Goal: Find specific page/section: Find specific page/section

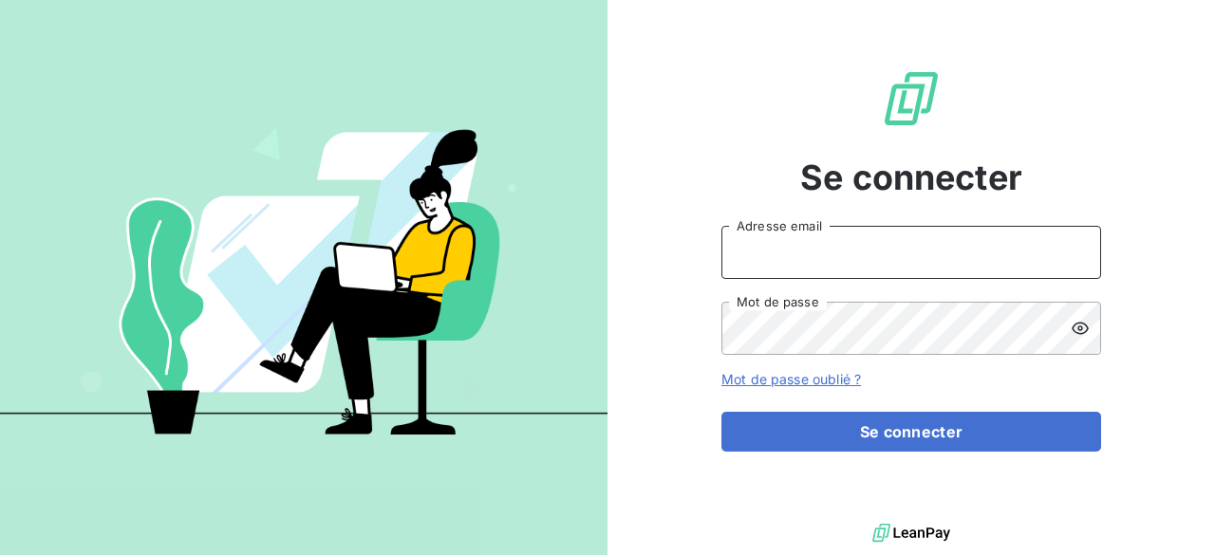
click at [792, 259] on input "Adresse email" at bounding box center [912, 252] width 380 height 53
type input "[PERSON_NAME][EMAIL_ADDRESS][DOMAIN_NAME]"
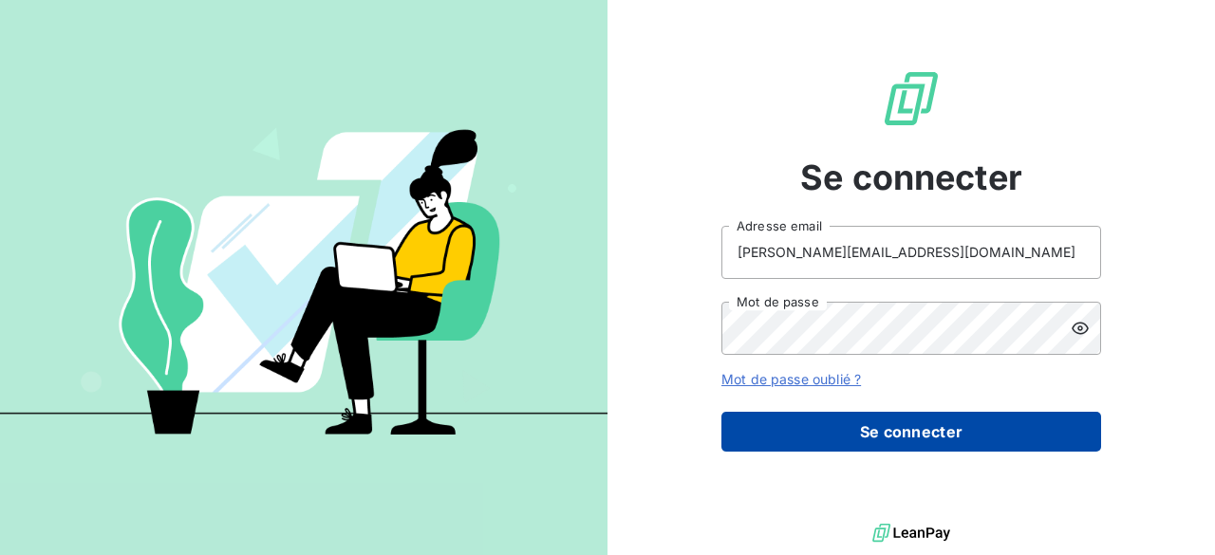
click at [885, 428] on button "Se connecter" at bounding box center [912, 432] width 380 height 40
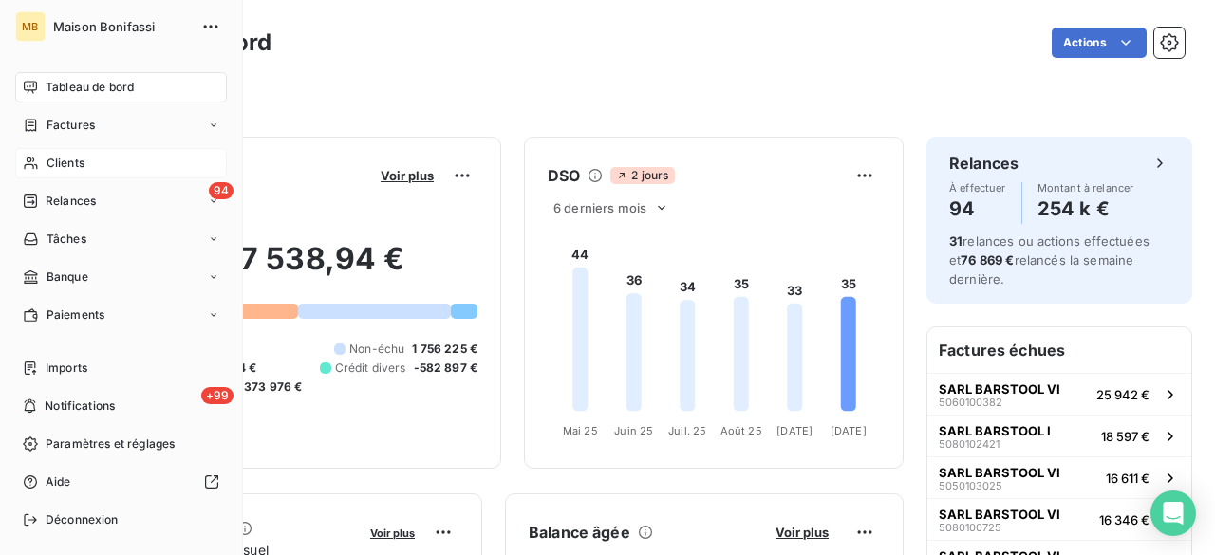
click at [51, 160] on span "Clients" at bounding box center [66, 163] width 38 height 17
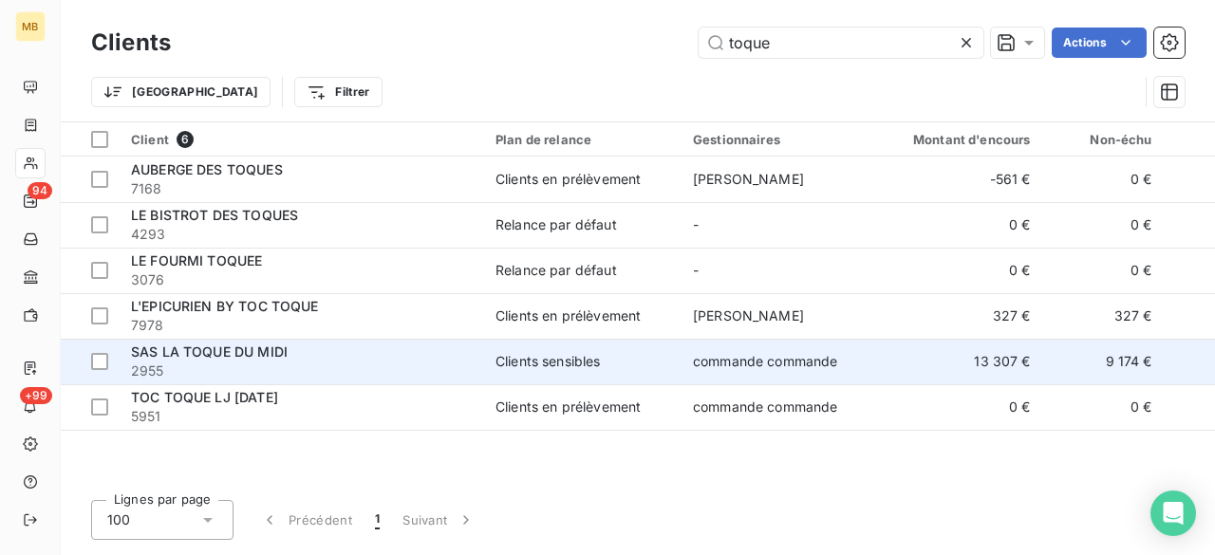
type input "toque"
click at [509, 358] on div "Clients sensibles" at bounding box center [548, 361] width 105 height 19
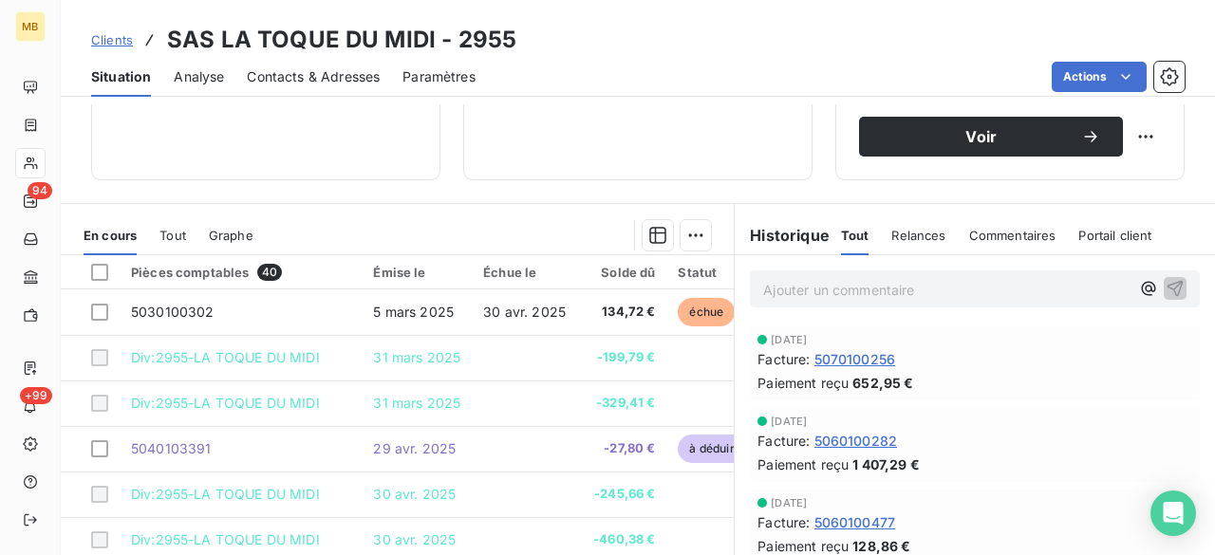
scroll to position [350, 0]
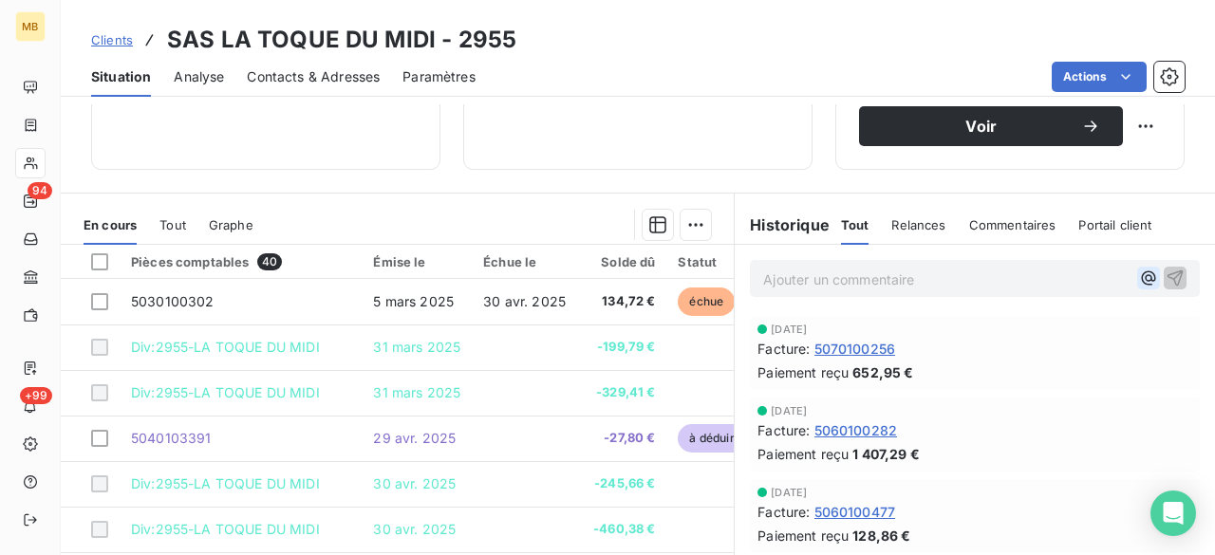
click at [1139, 279] on icon "button" at bounding box center [1148, 278] width 19 height 19
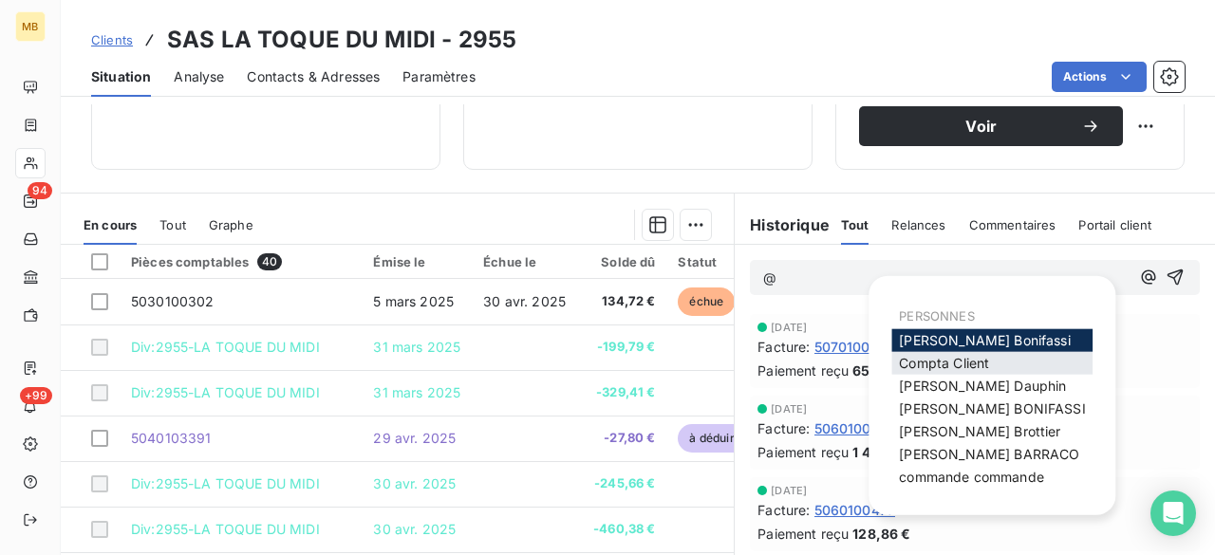
click at [1001, 366] on div "Compta Client" at bounding box center [992, 363] width 201 height 23
click at [1006, 357] on div "Compta Client" at bounding box center [992, 363] width 201 height 23
click at [951, 362] on span "Compta Client" at bounding box center [944, 363] width 90 height 16
click at [1139, 272] on icon "button" at bounding box center [1148, 278] width 19 height 19
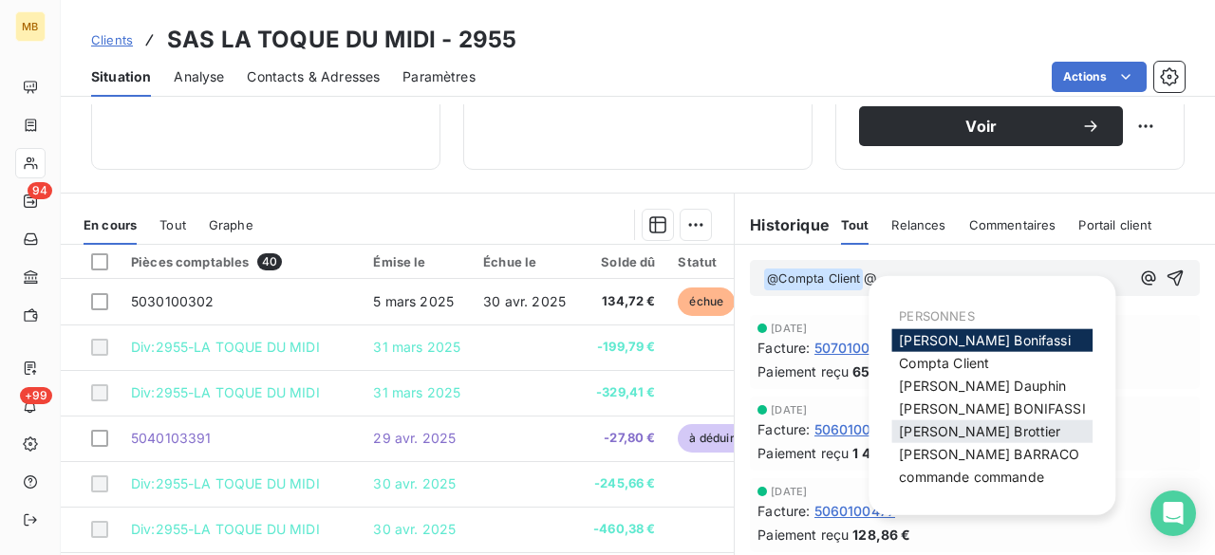
click at [902, 430] on span "[PERSON_NAME]" at bounding box center [979, 431] width 161 height 16
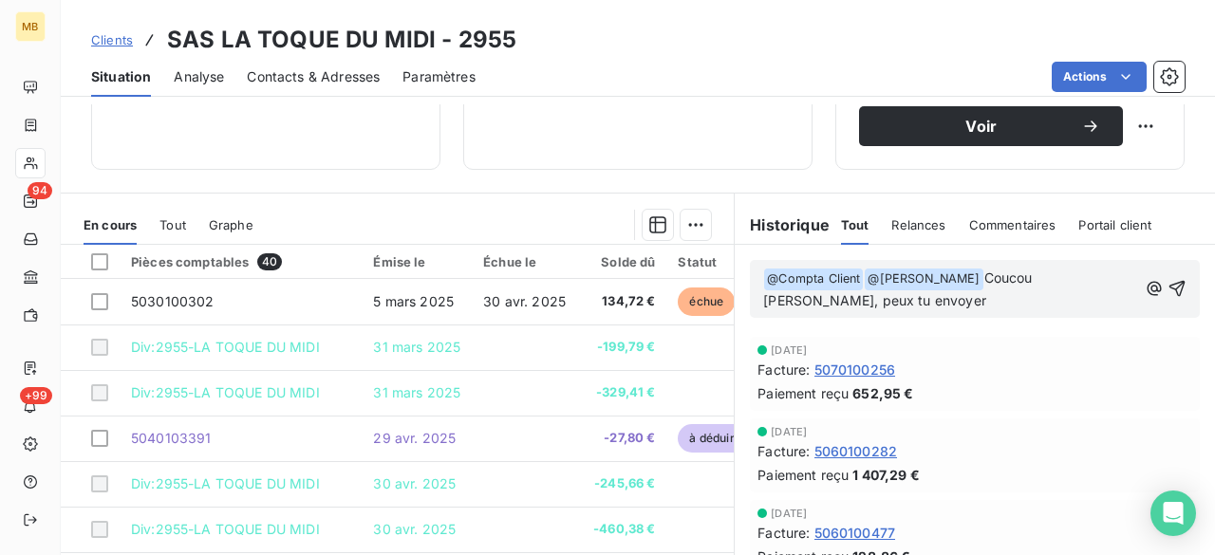
click at [1145, 277] on button "button" at bounding box center [1154, 288] width 19 height 23
click at [1025, 302] on p "﻿ @ Compta Client ﻿ ﻿ @ [PERSON_NAME] ﻿ Coucou [PERSON_NAME], peux tu envoyer" at bounding box center [950, 290] width 374 height 45
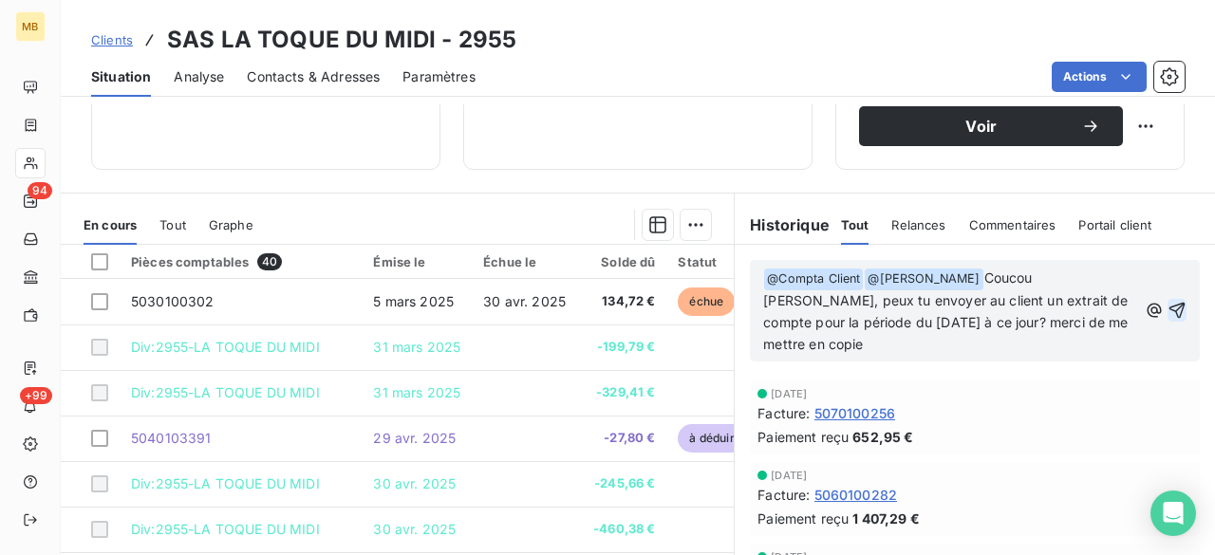
click at [1170, 307] on icon "button" at bounding box center [1178, 311] width 16 height 16
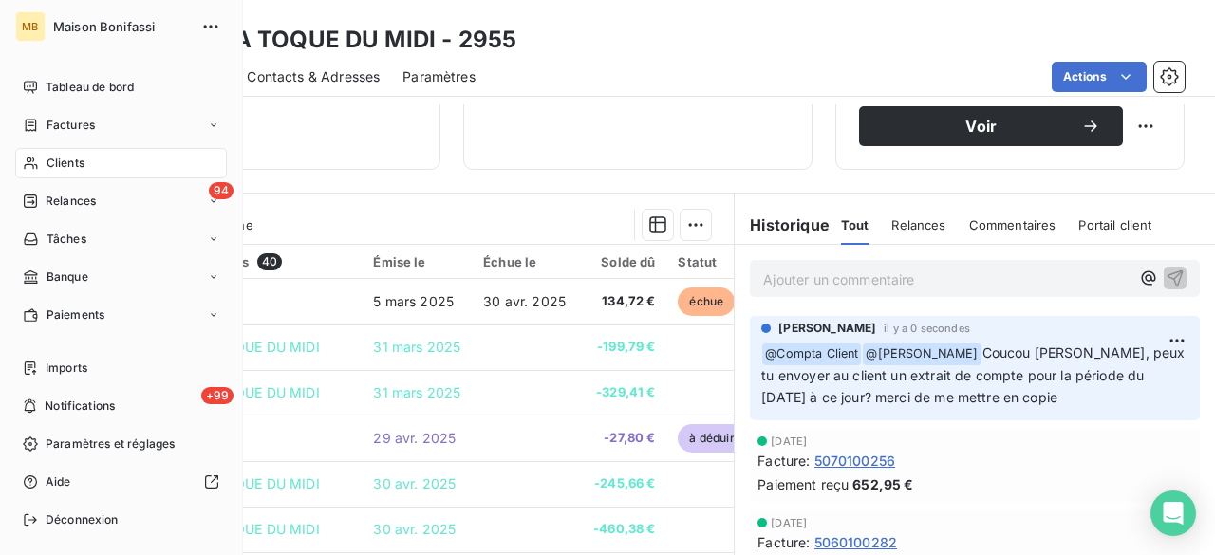
click at [69, 164] on span "Clients" at bounding box center [66, 163] width 38 height 17
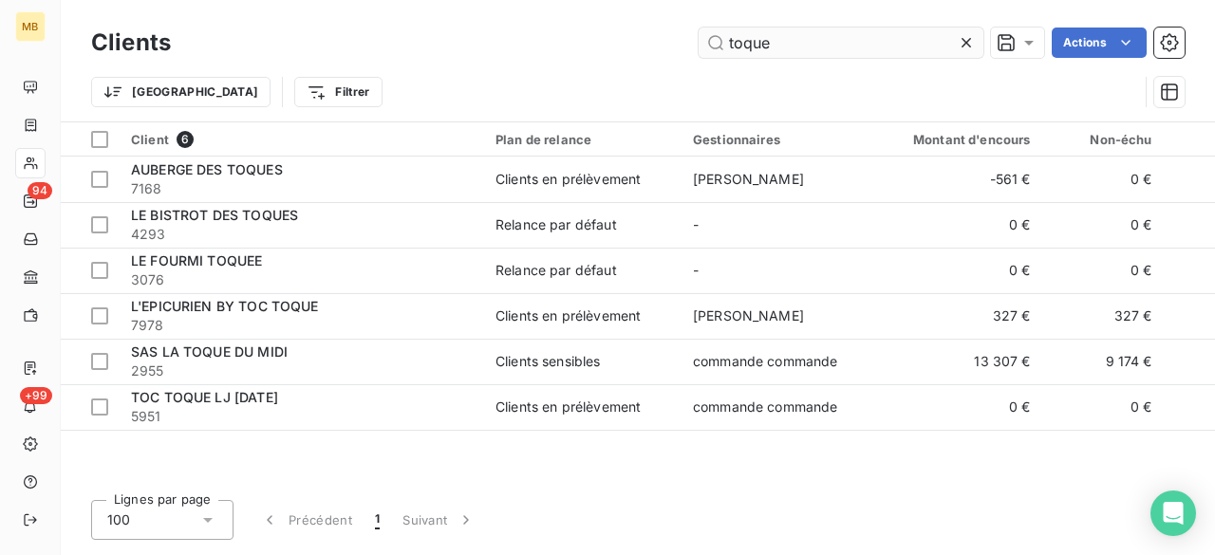
drag, startPoint x: 794, startPoint y: 47, endPoint x: 724, endPoint y: 42, distance: 69.5
click at [724, 42] on input "toque" at bounding box center [841, 43] width 285 height 30
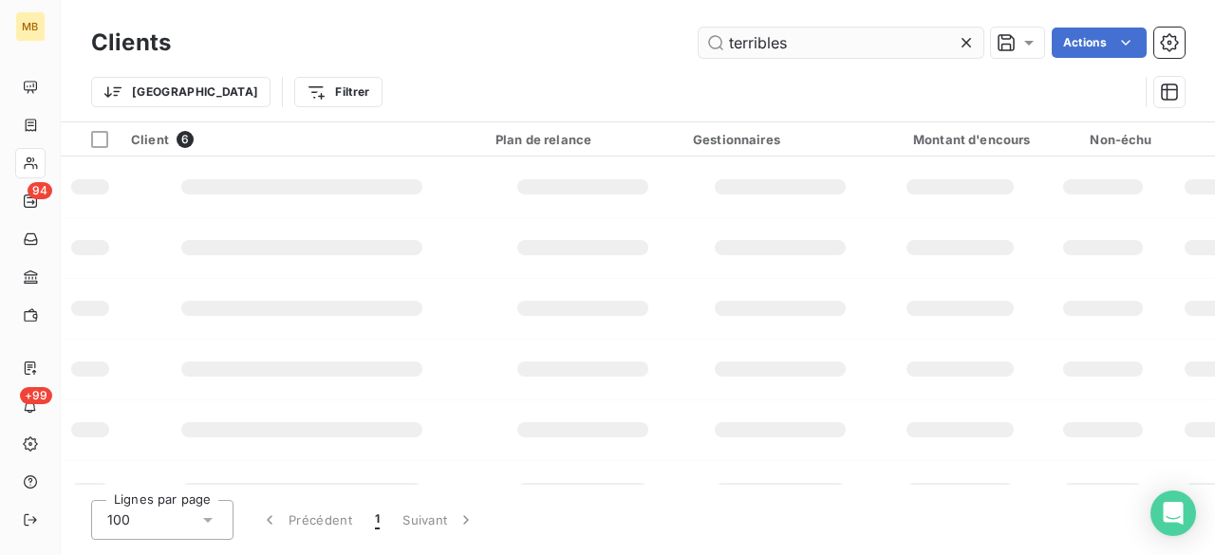
type input "terribles"
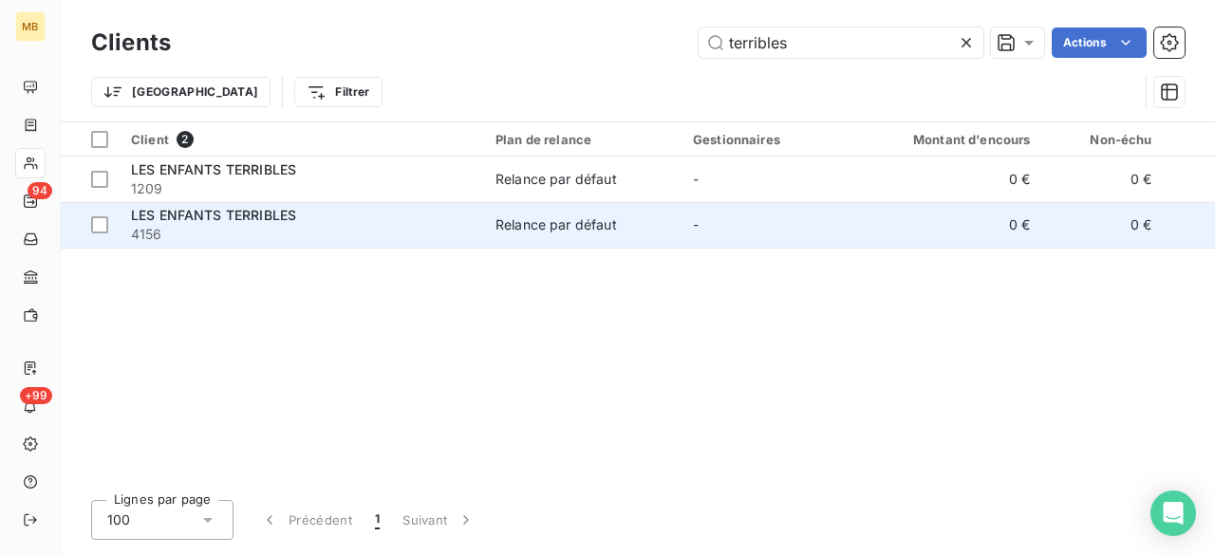
click at [524, 225] on div "Relance par défaut" at bounding box center [557, 225] width 122 height 19
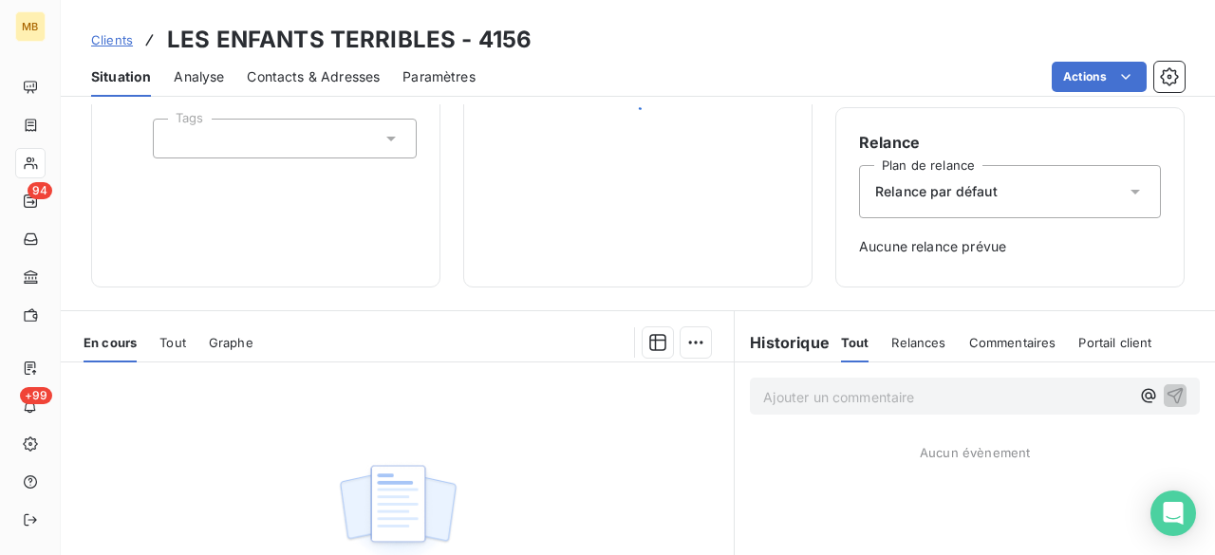
scroll to position [181, 0]
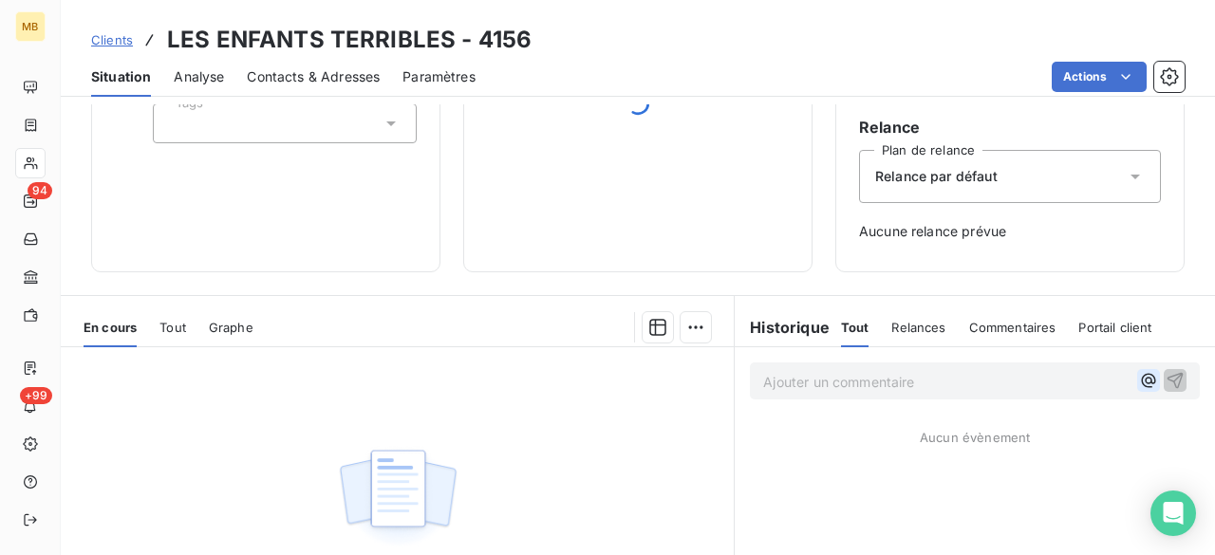
click at [1139, 385] on icon "button" at bounding box center [1148, 380] width 19 height 19
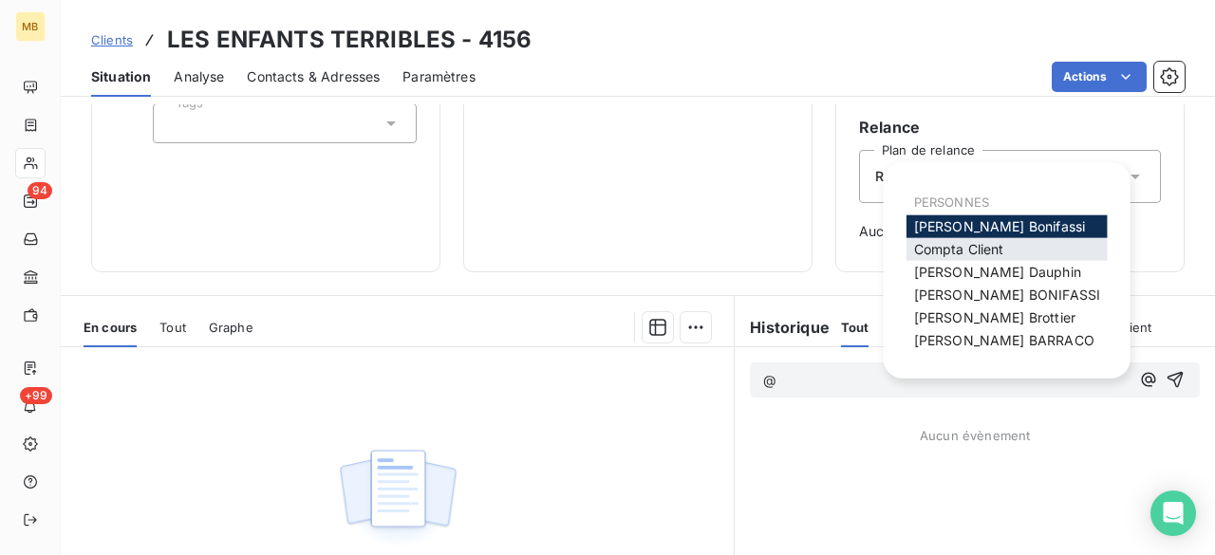
click at [1017, 240] on div "Compta Client" at bounding box center [1007, 249] width 201 height 23
click at [978, 246] on span "Compta Client" at bounding box center [959, 249] width 90 height 16
click at [1141, 381] on icon "button" at bounding box center [1148, 380] width 14 height 14
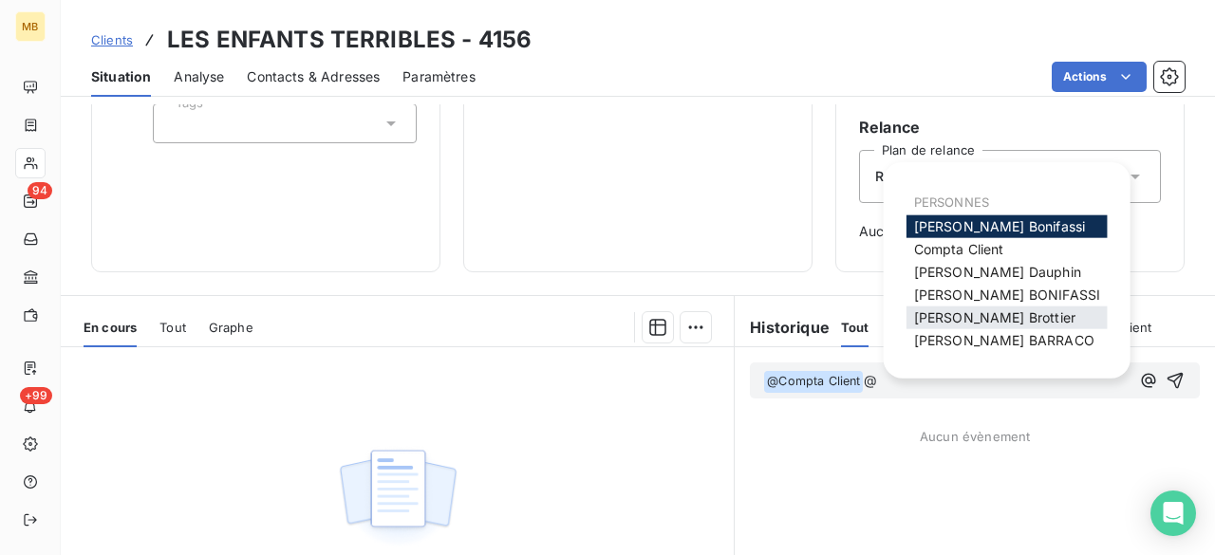
click at [980, 315] on span "[PERSON_NAME]" at bounding box center [994, 318] width 161 height 16
click at [1141, 380] on icon "button" at bounding box center [1148, 380] width 14 height 14
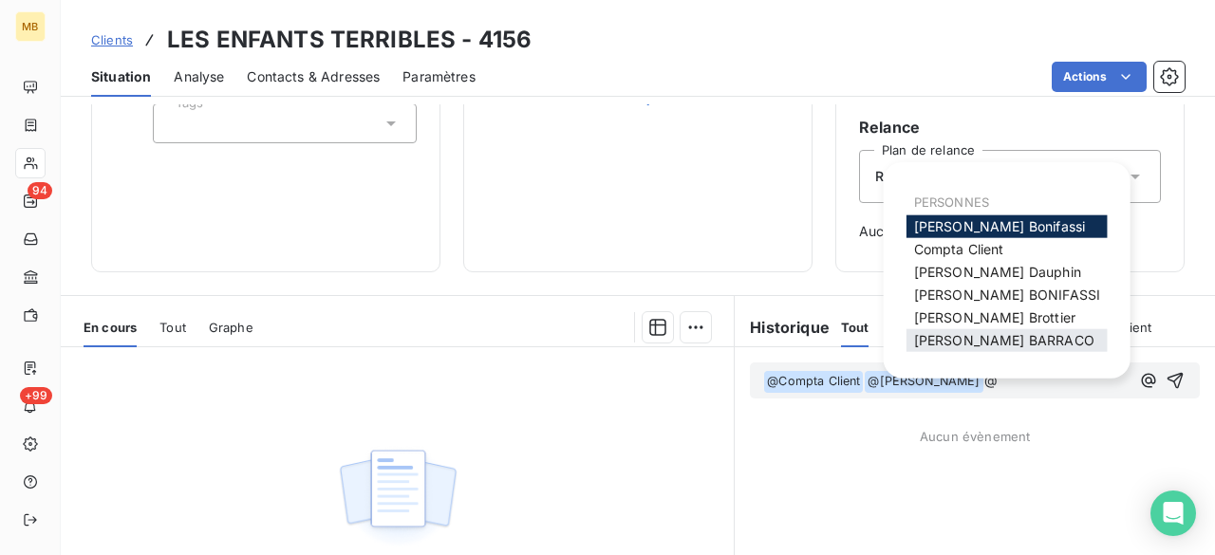
click at [1011, 339] on span "[PERSON_NAME]" at bounding box center [1004, 340] width 180 height 16
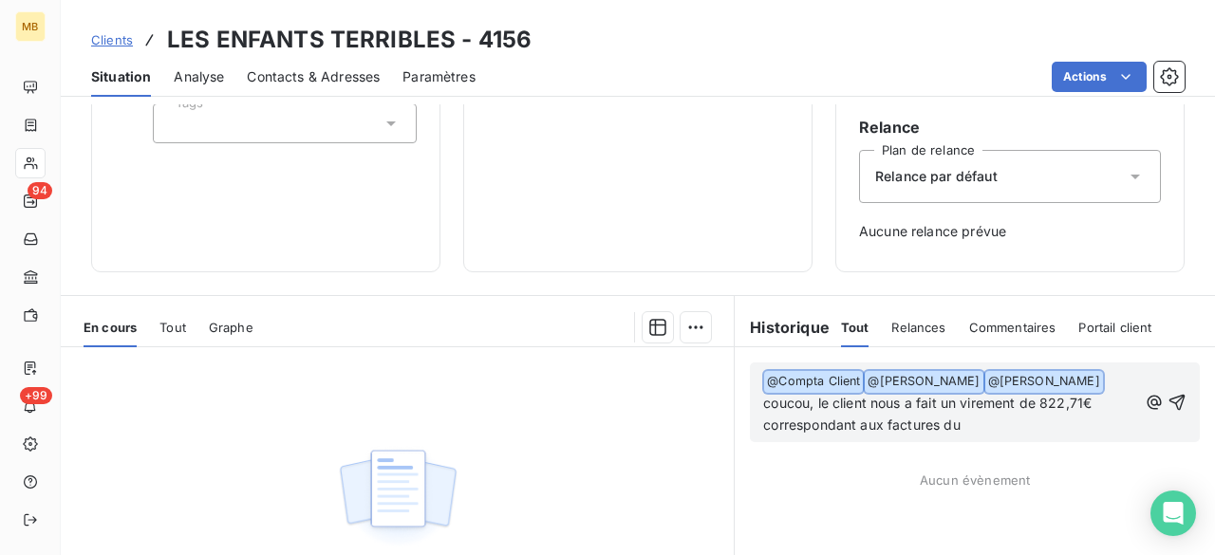
drag, startPoint x: 991, startPoint y: 415, endPoint x: 750, endPoint y: 389, distance: 242.5
click at [750, 389] on div "﻿ @ Compta Client ﻿ ﻿ @ [PERSON_NAME] ﻿ ﻿ @ [PERSON_NAME] ﻿ coucou, le client n…" at bounding box center [975, 403] width 450 height 80
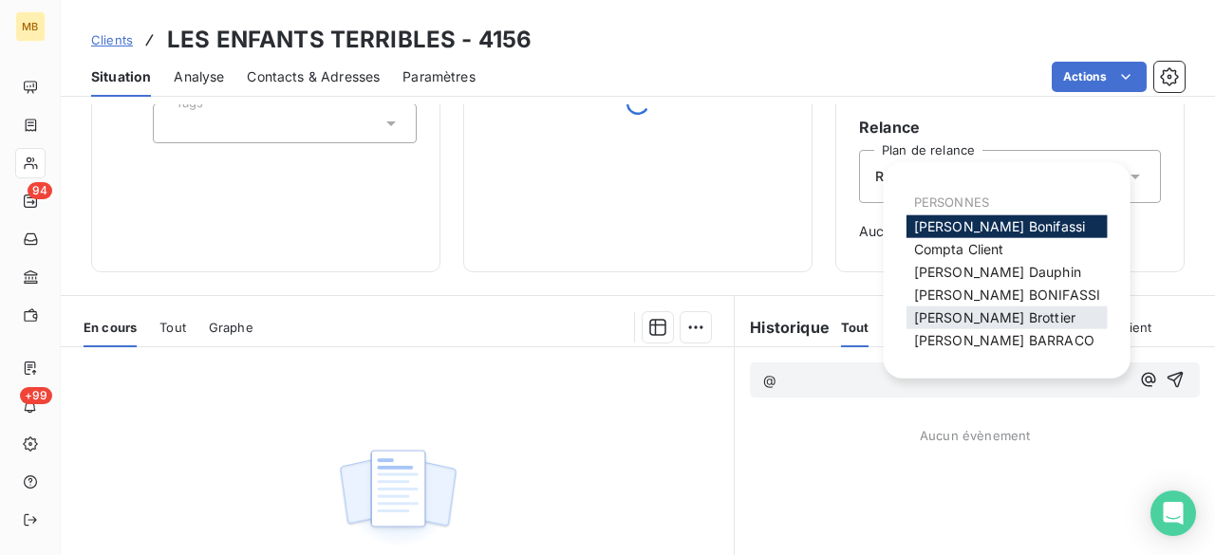
click at [1022, 315] on div "[PERSON_NAME]" at bounding box center [1007, 318] width 201 height 23
click at [985, 318] on span "[PERSON_NAME]" at bounding box center [994, 318] width 161 height 16
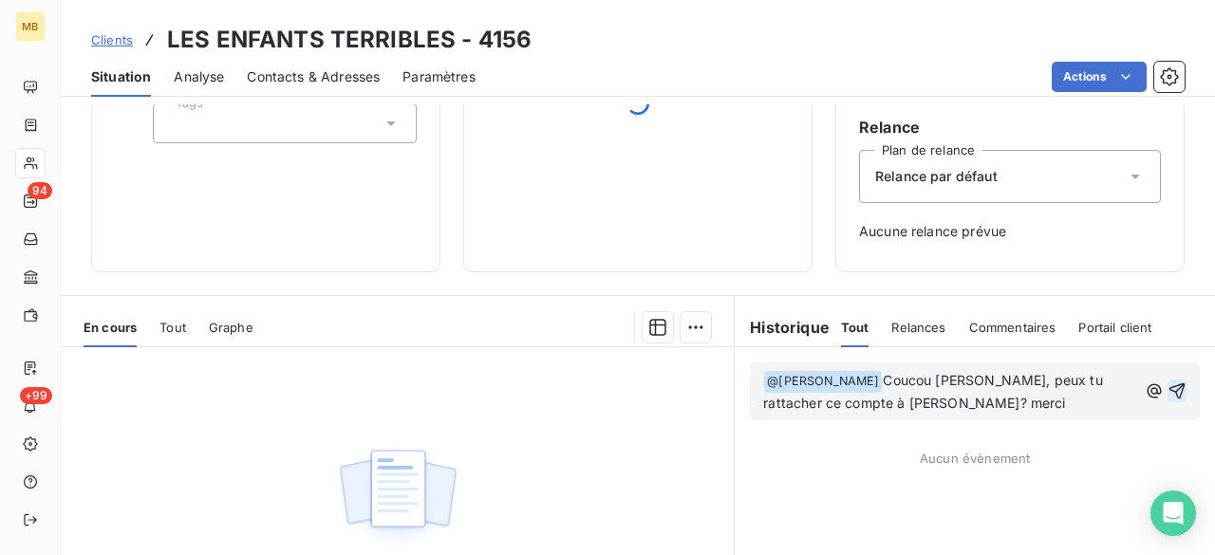
click at [1168, 390] on icon "button" at bounding box center [1177, 391] width 19 height 19
